Goal: Communication & Community: Answer question/provide support

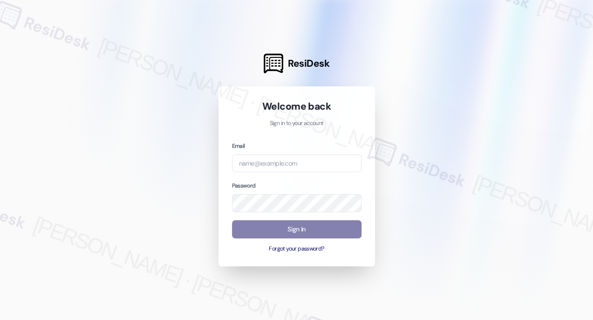
click at [296, 153] on div "Email" at bounding box center [297, 157] width 130 height 32
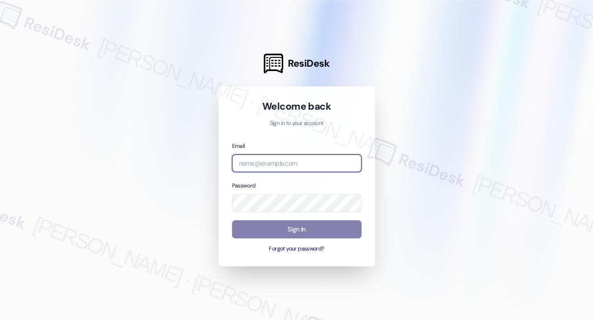
click at [297, 158] on input "email" at bounding box center [297, 163] width 130 height 18
type input "automated-surveys-kcb_lincoln-[PERSON_NAME].[PERSON_NAME]@kcb_[DOMAIN_NAME]"
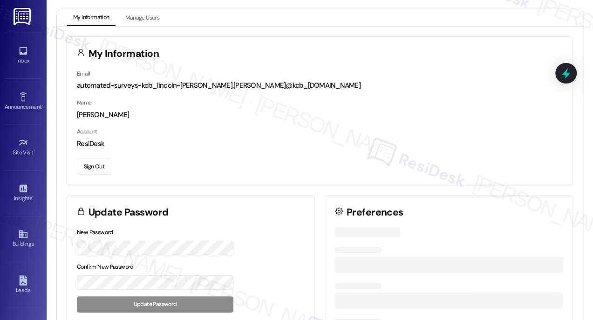
click at [35, 69] on div "Inbox Go to Inbox" at bounding box center [23, 56] width 37 height 46
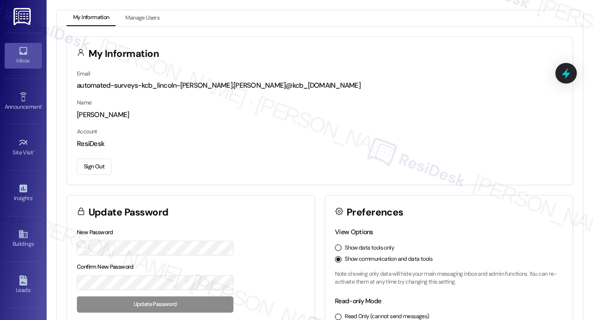
click at [27, 60] on div "Inbox" at bounding box center [23, 60] width 47 height 9
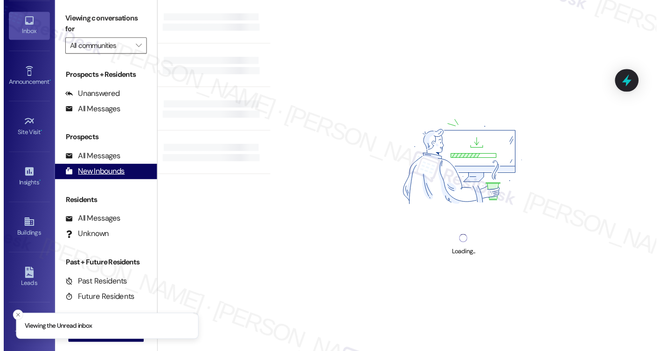
scroll to position [122, 0]
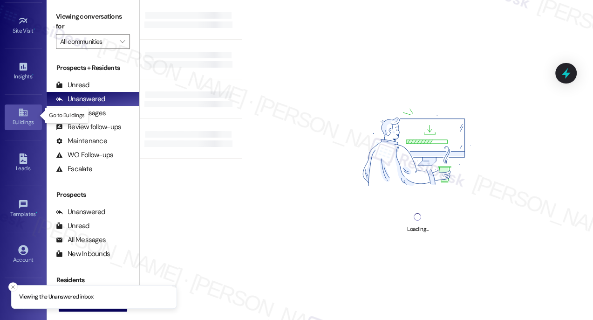
click at [22, 124] on div "Buildings" at bounding box center [23, 121] width 47 height 9
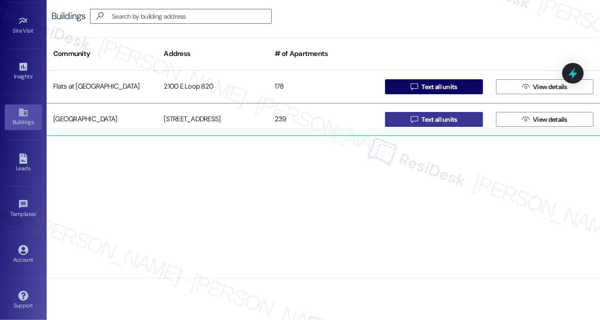
click at [427, 120] on span "Text all units" at bounding box center [438, 120] width 35 height 10
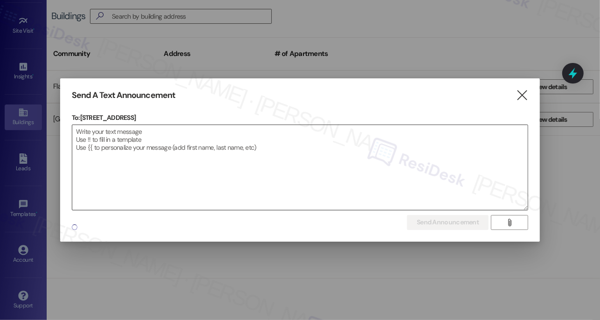
click at [288, 158] on textarea at bounding box center [300, 167] width 456 height 85
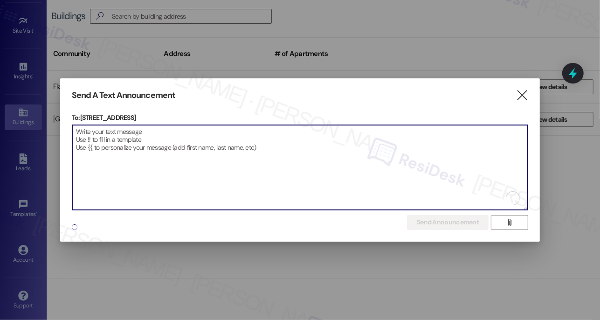
paste textarea "Attention Residents: Please remove all non-patio furniture and unauthorized ite…"
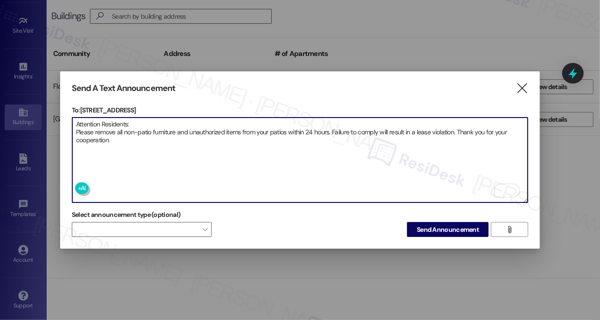
click at [135, 129] on textarea "Attention Residents: Please remove all non-patio furniture and unauthorized ite…" at bounding box center [300, 159] width 456 height 85
click at [165, 134] on textarea "Attention Residents: Please remove all non-patio furniture and unauthorized ite…" at bounding box center [300, 159] width 456 height 85
type textarea "Attention Residents: Please remove all non-patio furniture and unauthorized ite…"
click at [430, 226] on span "Send Announcement" at bounding box center [448, 230] width 62 height 10
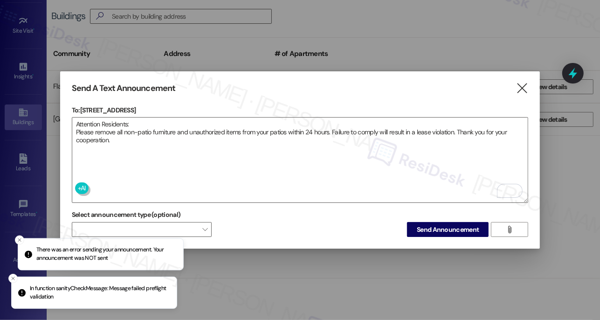
drag, startPoint x: 62, startPoint y: 251, endPoint x: 103, endPoint y: 254, distance: 41.1
click at [103, 254] on p "There was an error sending your announcement. Your announcement was NOT sent" at bounding box center [105, 254] width 139 height 16
click at [91, 287] on p "In function sanityCheckMessage: Message failed preflight validation" at bounding box center [99, 292] width 139 height 16
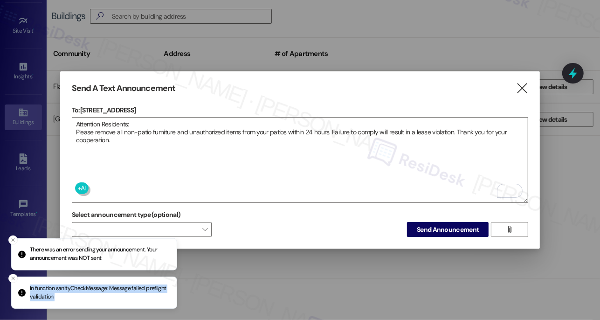
click at [91, 287] on p "In function sanityCheckMessage: Message failed preflight validation" at bounding box center [99, 292] width 139 height 16
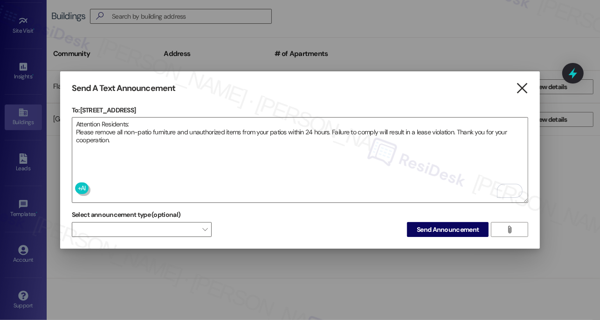
click at [524, 86] on icon "" at bounding box center [522, 88] width 13 height 10
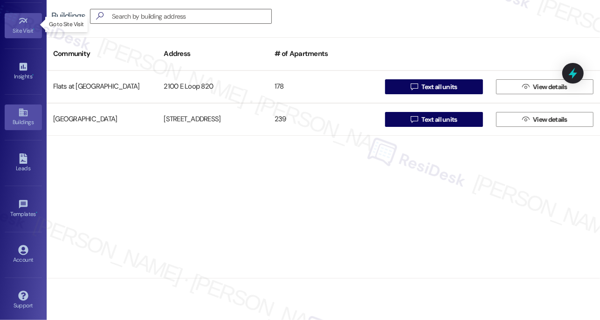
click at [16, 28] on div "Site Visit •" at bounding box center [23, 30] width 47 height 9
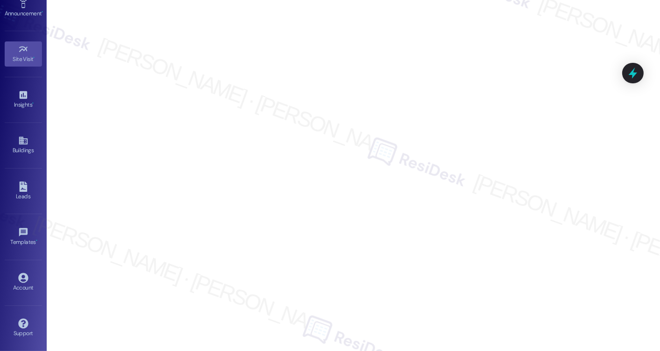
scroll to position [90, 0]
click at [15, 7] on link "Announcement •" at bounding box center [23, 11] width 37 height 25
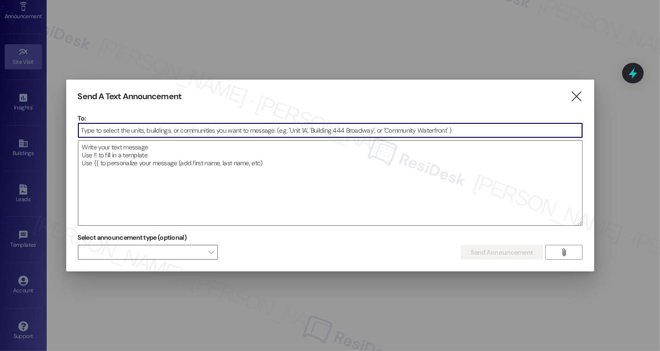
click at [425, 129] on input at bounding box center [329, 131] width 503 height 14
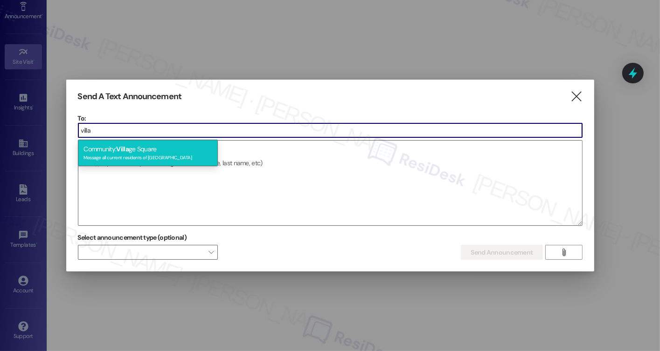
type input "villa"
click at [152, 162] on div "Community: [GEOGRAPHIC_DATA] Message all current residents of [GEOGRAPHIC_DATA]" at bounding box center [148, 153] width 140 height 27
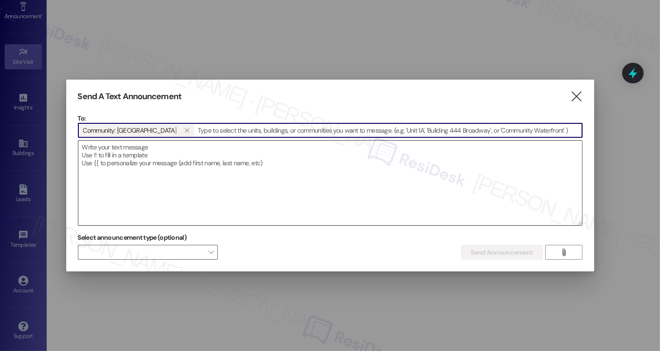
click at [154, 166] on textarea at bounding box center [329, 183] width 503 height 85
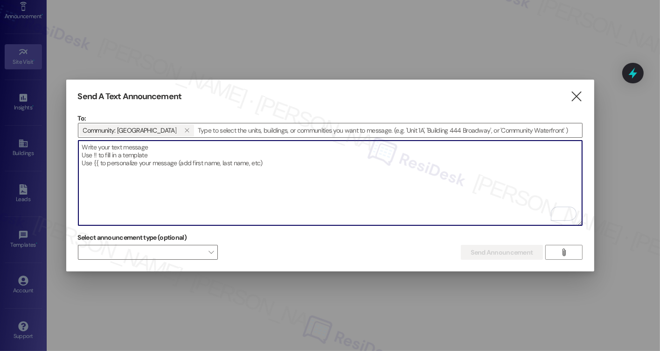
click at [201, 160] on textarea "To enrich screen reader interactions, please activate Accessibility in Grammarl…" at bounding box center [329, 183] width 503 height 85
paste textarea "Attention Residents: Please remove all non-patio furniture and unauthorized ite…"
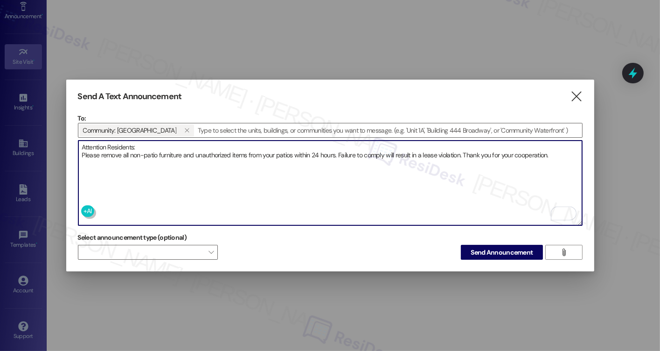
click at [201, 161] on textarea "Attention Residents: Please remove all non-patio furniture and unauthorized ite…" at bounding box center [329, 183] width 503 height 85
type textarea "Attention Residents: Please remove all non-patio furniture and unauthorized ite…"
click at [490, 251] on span "Send Announcement" at bounding box center [501, 253] width 62 height 10
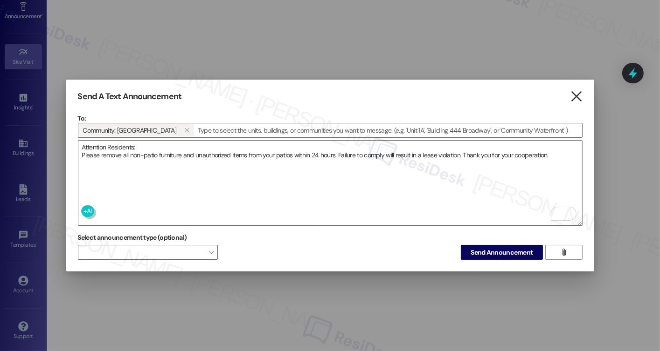
click at [574, 92] on icon "" at bounding box center [576, 97] width 13 height 10
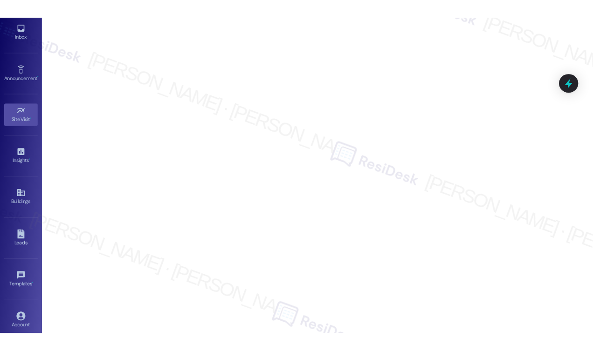
scroll to position [0, 0]
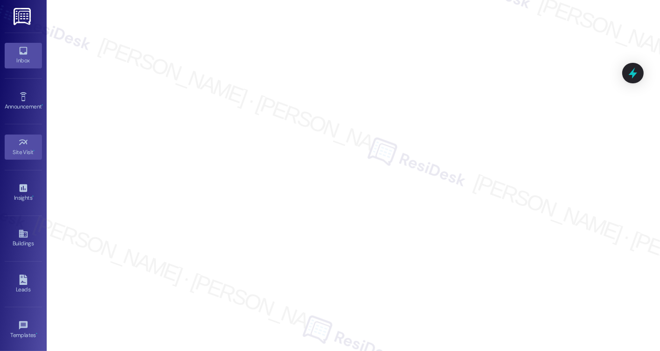
click at [19, 65] on div "Inbox" at bounding box center [23, 60] width 47 height 9
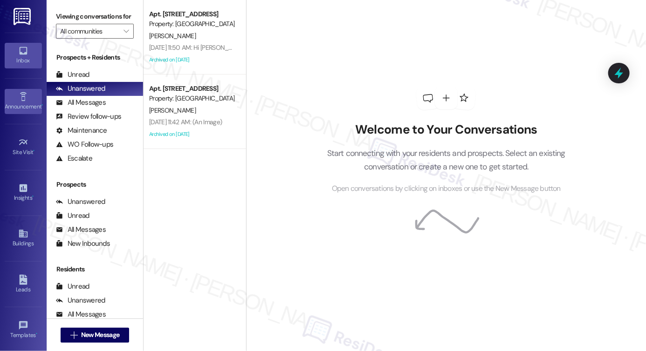
click at [17, 106] on div "Announcement •" at bounding box center [23, 106] width 47 height 9
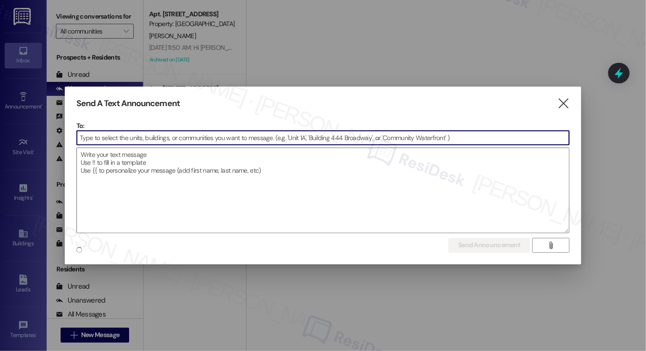
click at [169, 144] on input at bounding box center [323, 138] width 493 height 14
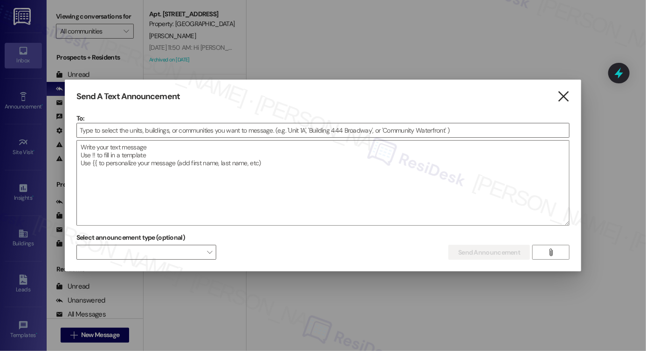
click at [565, 94] on icon "" at bounding box center [563, 97] width 13 height 10
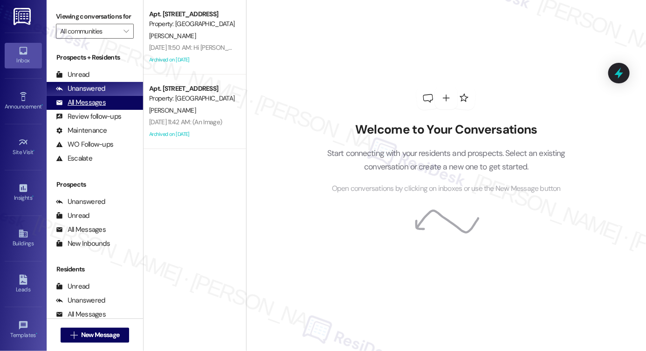
click at [95, 108] on div "All Messages" at bounding box center [81, 103] width 50 height 10
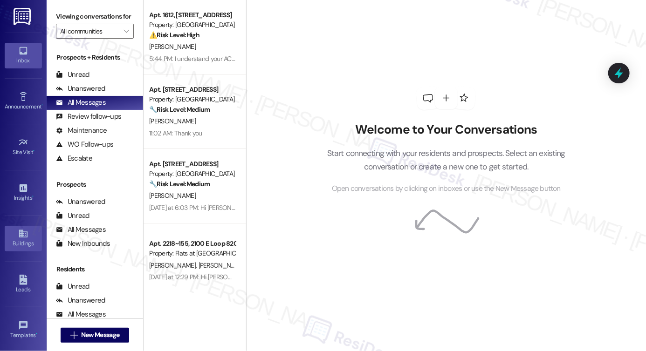
click at [15, 240] on div "Buildings" at bounding box center [23, 243] width 47 height 9
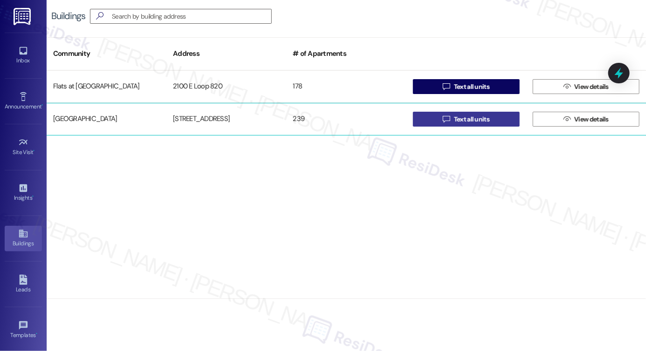
click at [484, 122] on span "Text all units" at bounding box center [471, 120] width 35 height 10
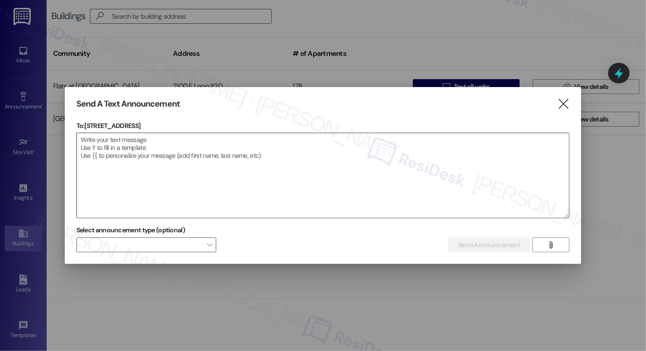
click at [232, 173] on textarea at bounding box center [323, 175] width 493 height 85
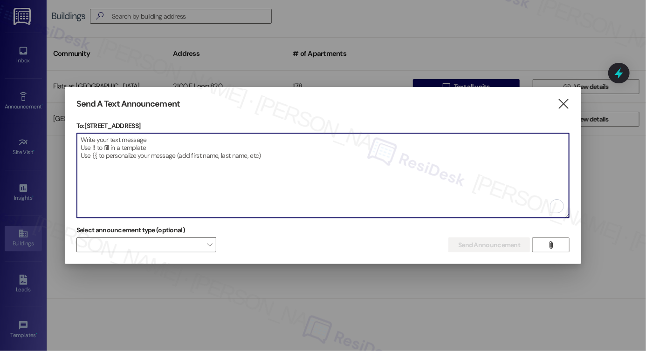
paste textarea "Attention Residents: Please remove all non-patio furniture and unauthorized ite…"
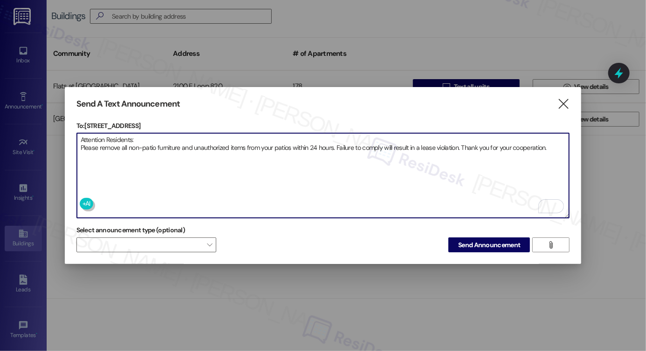
click at [136, 148] on textarea "Attention Residents: Please remove all non-patio furniture and unauthorized ite…" at bounding box center [323, 175] width 493 height 85
click at [139, 146] on textarea "Attention Residents: Please remove all non-patio furniture and unauthorized ite…" at bounding box center [323, 175] width 493 height 85
click at [449, 180] on textarea "Attention Residents: Please remove all non-patio furniture and unauthorized ite…" at bounding box center [323, 175] width 493 height 85
type textarea "Attention Residents: Please remove all non-patio furniture and unauthorized ite…"
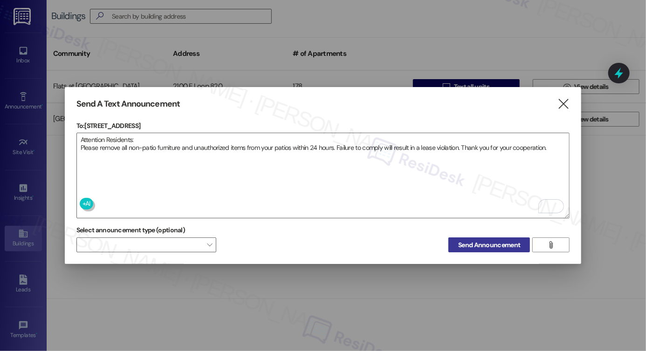
click at [478, 241] on span "Send Announcement" at bounding box center [489, 246] width 62 height 10
click at [566, 100] on icon "" at bounding box center [563, 104] width 13 height 10
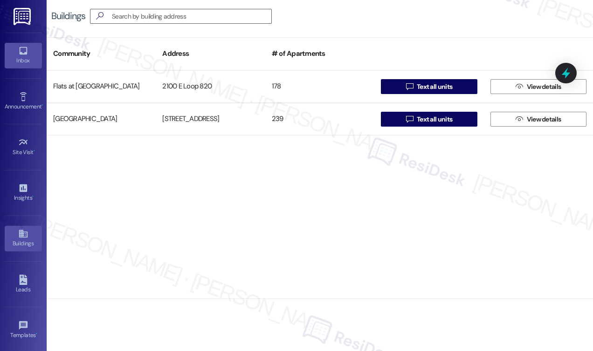
click at [15, 45] on link "Inbox" at bounding box center [23, 55] width 37 height 25
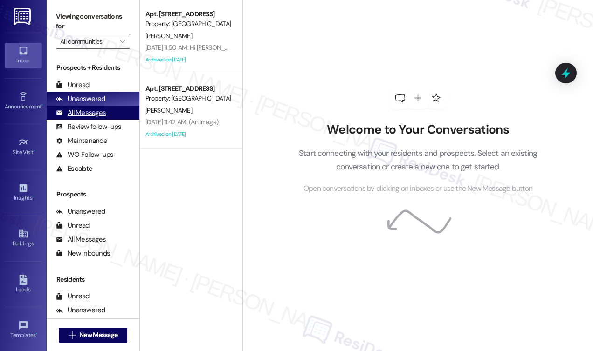
click at [100, 115] on div "All Messages" at bounding box center [81, 113] width 50 height 10
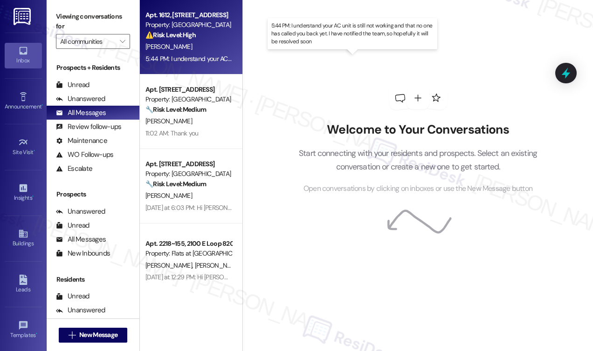
click at [186, 61] on div "5:44 PM: I understand your AC unit is still not working and that no one has cal…" at bounding box center [353, 59] width 416 height 8
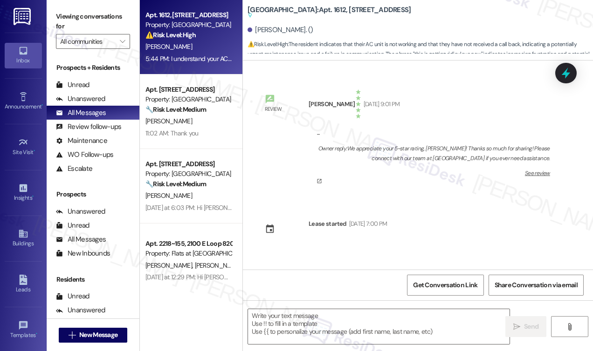
scroll to position [5309, 0]
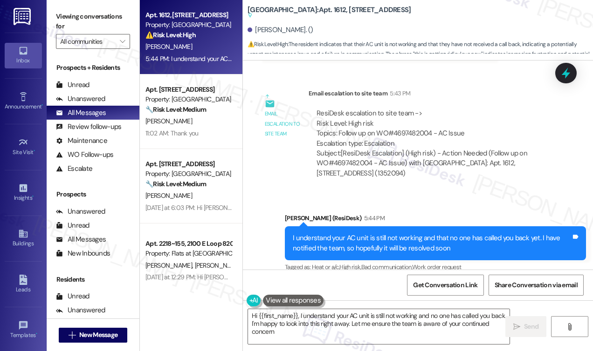
type textarea "Hi {{first_name}}, I understand your AC unit is still not working and no one ha…"
